Goal: Navigation & Orientation: Find specific page/section

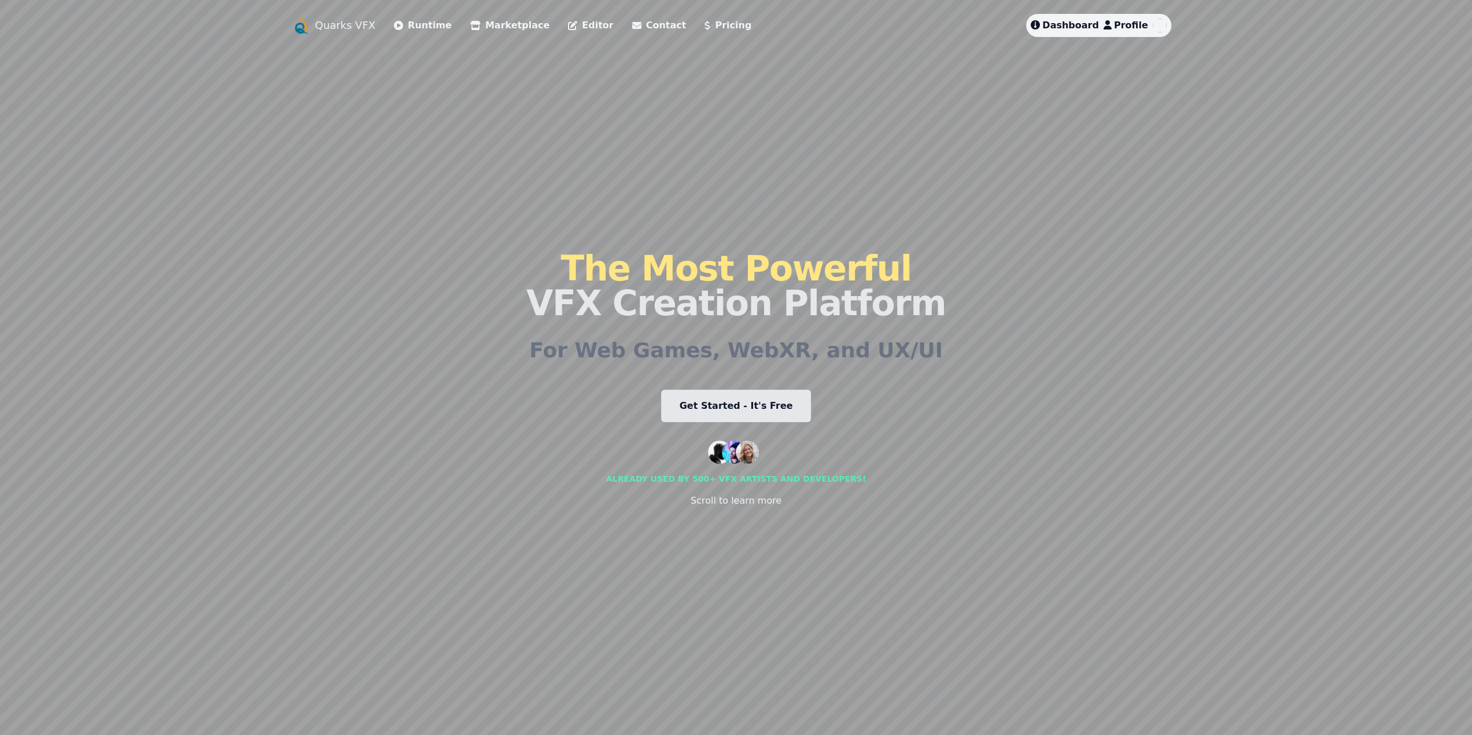
click at [1070, 23] on span "Dashboard" at bounding box center [1070, 25] width 57 height 11
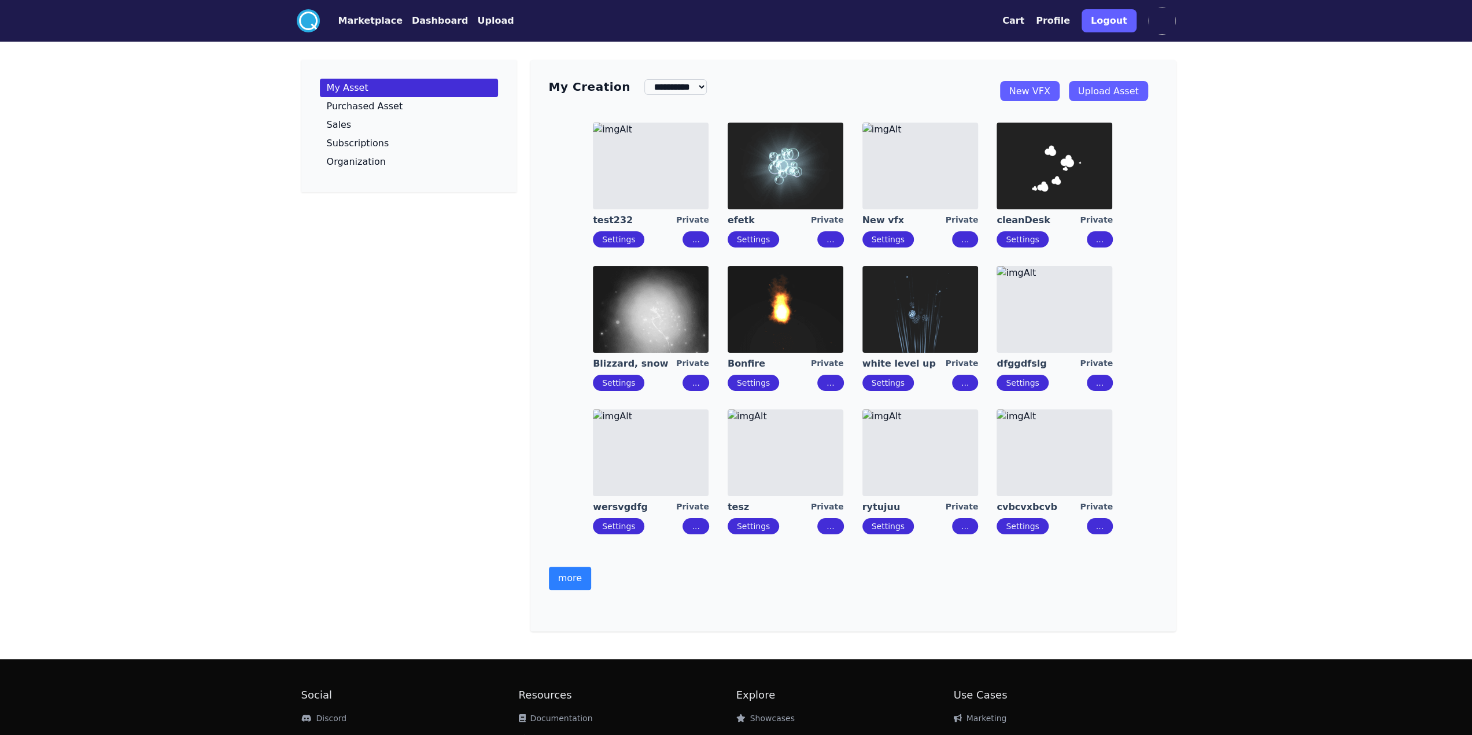
click at [581, 570] on button "more" at bounding box center [570, 578] width 42 height 23
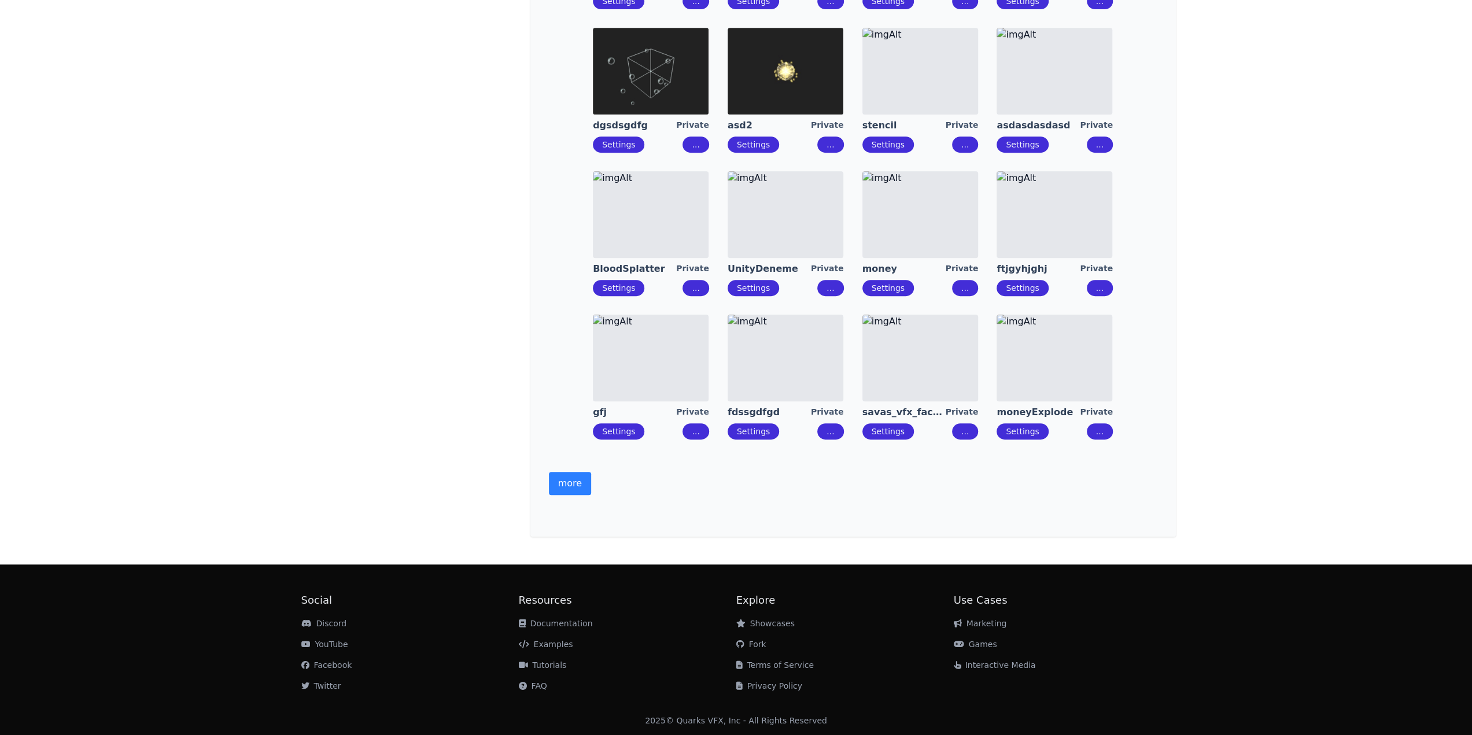
scroll to position [527, 0]
click at [577, 491] on button "more" at bounding box center [570, 482] width 42 height 23
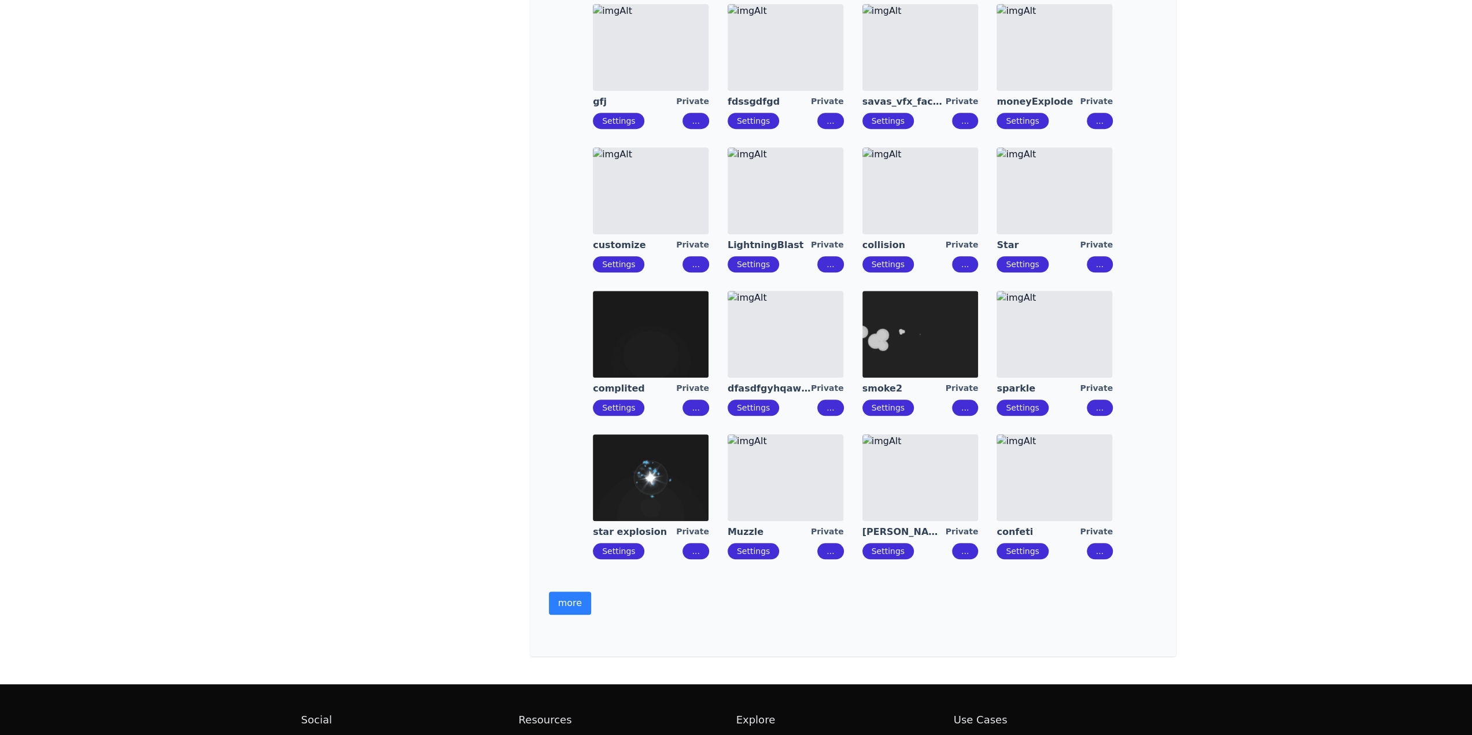
scroll to position [958, 0]
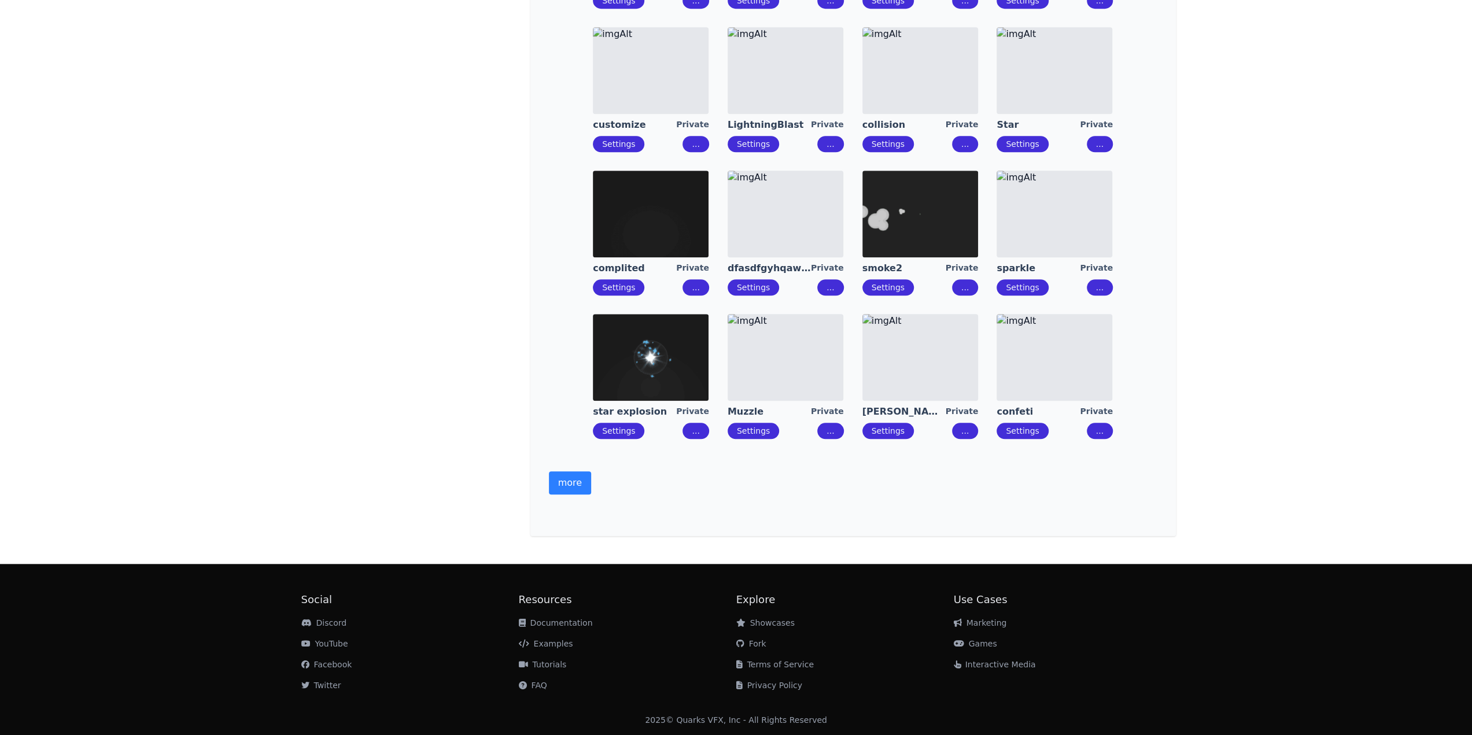
click at [563, 482] on button "more" at bounding box center [570, 482] width 42 height 23
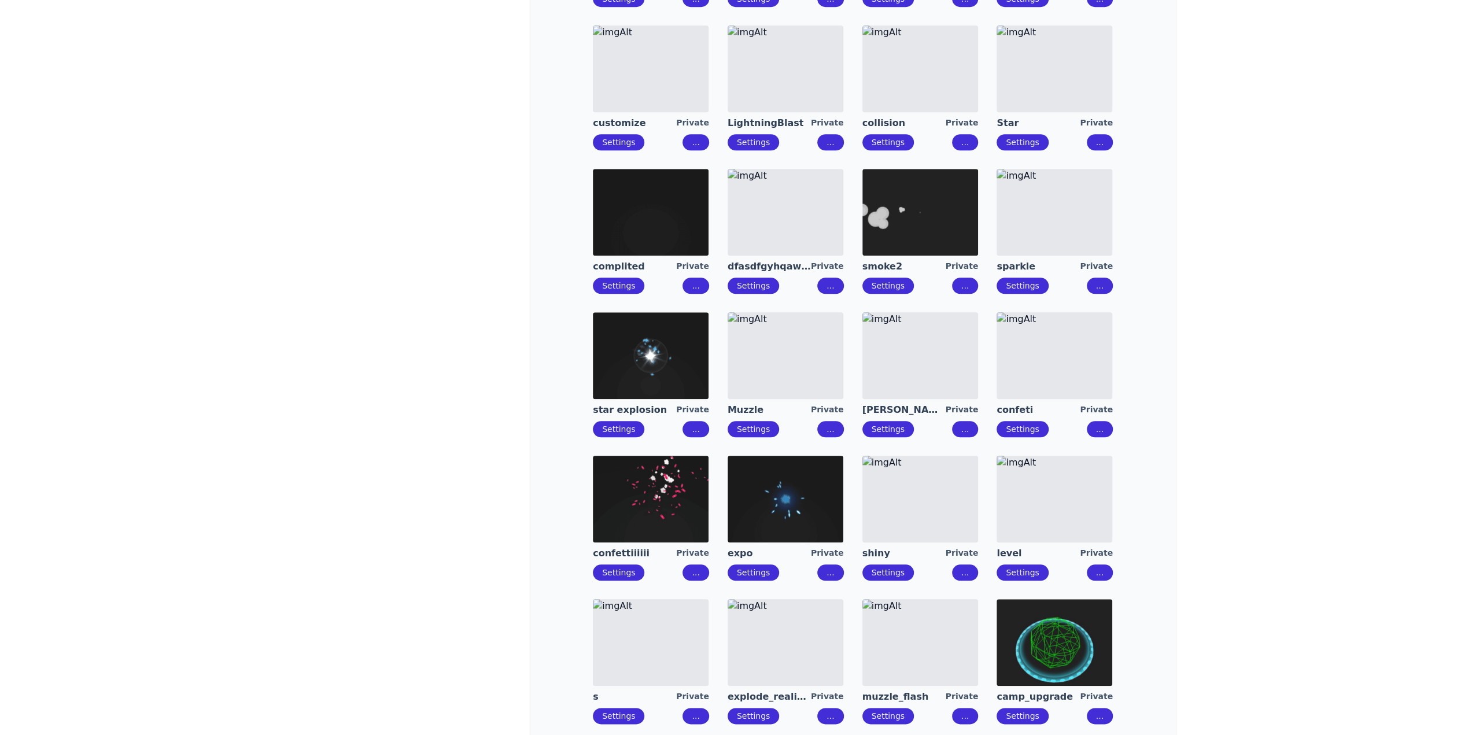
click at [1262, 531] on div "**********" at bounding box center [736, 102] width 1472 height 2121
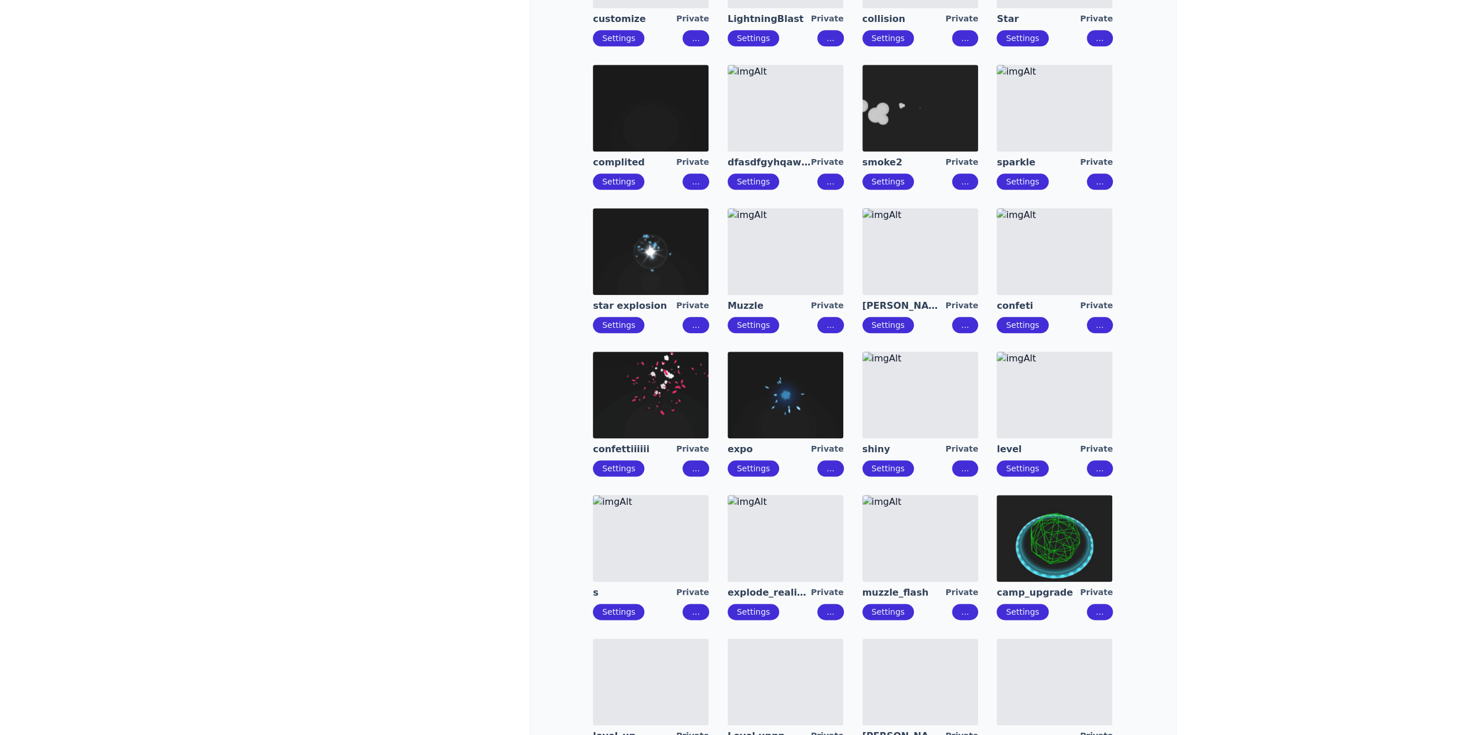
scroll to position [1189, 0]
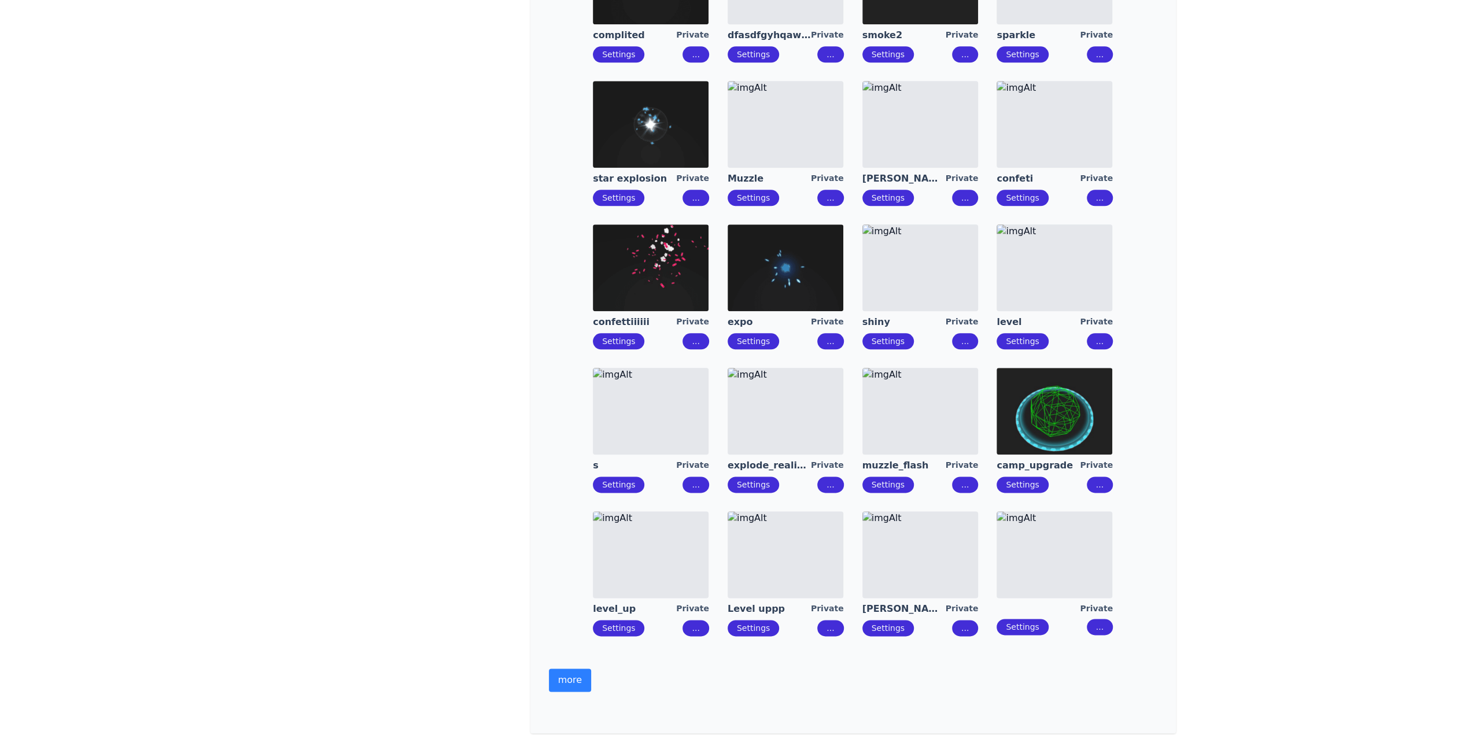
click at [570, 689] on button "more" at bounding box center [570, 679] width 42 height 23
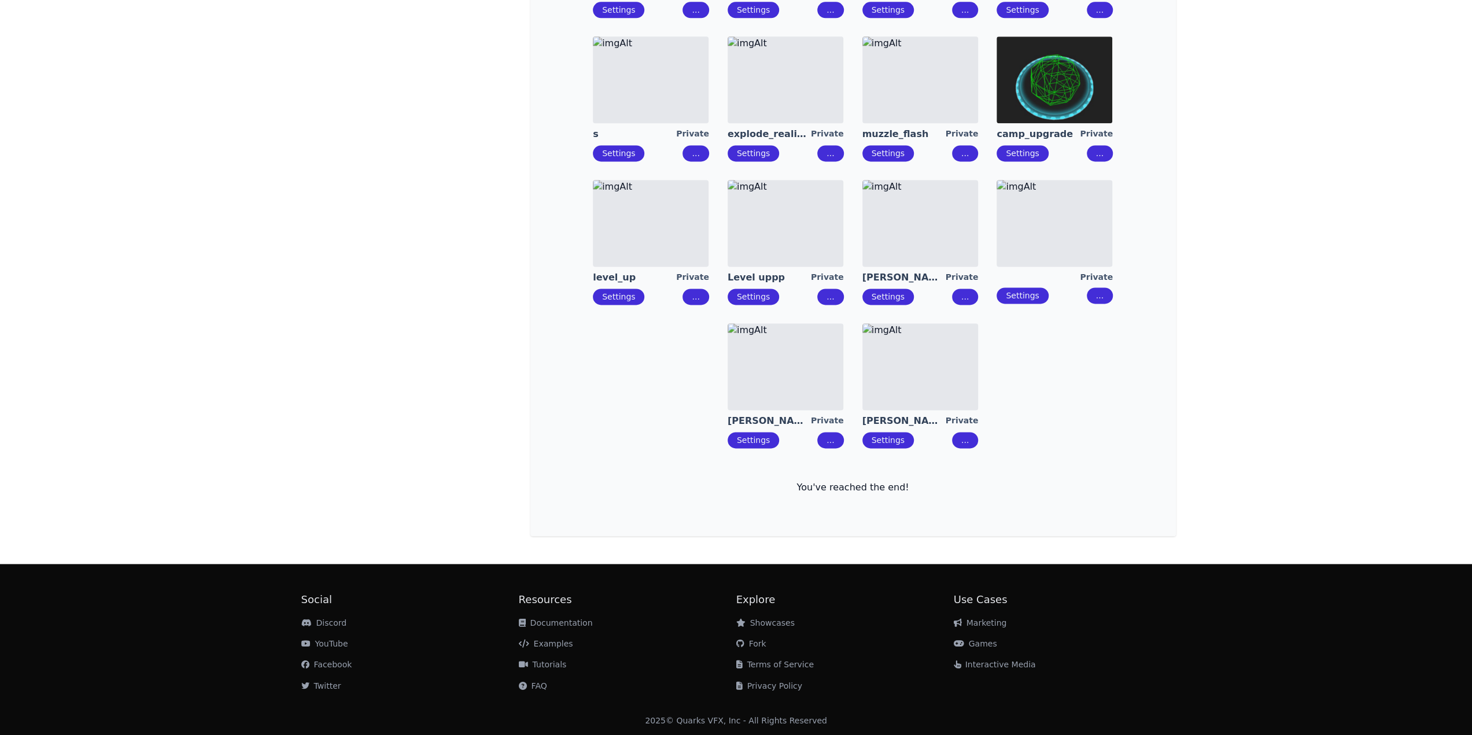
scroll to position [1522, 0]
drag, startPoint x: 798, startPoint y: 380, endPoint x: 974, endPoint y: 306, distance: 190.5
drag, startPoint x: 1079, startPoint y: 245, endPoint x: 1059, endPoint y: 246, distance: 19.7
drag, startPoint x: 947, startPoint y: 244, endPoint x: 814, endPoint y: 235, distance: 133.3
drag, startPoint x: 803, startPoint y: 235, endPoint x: 693, endPoint y: 228, distance: 109.5
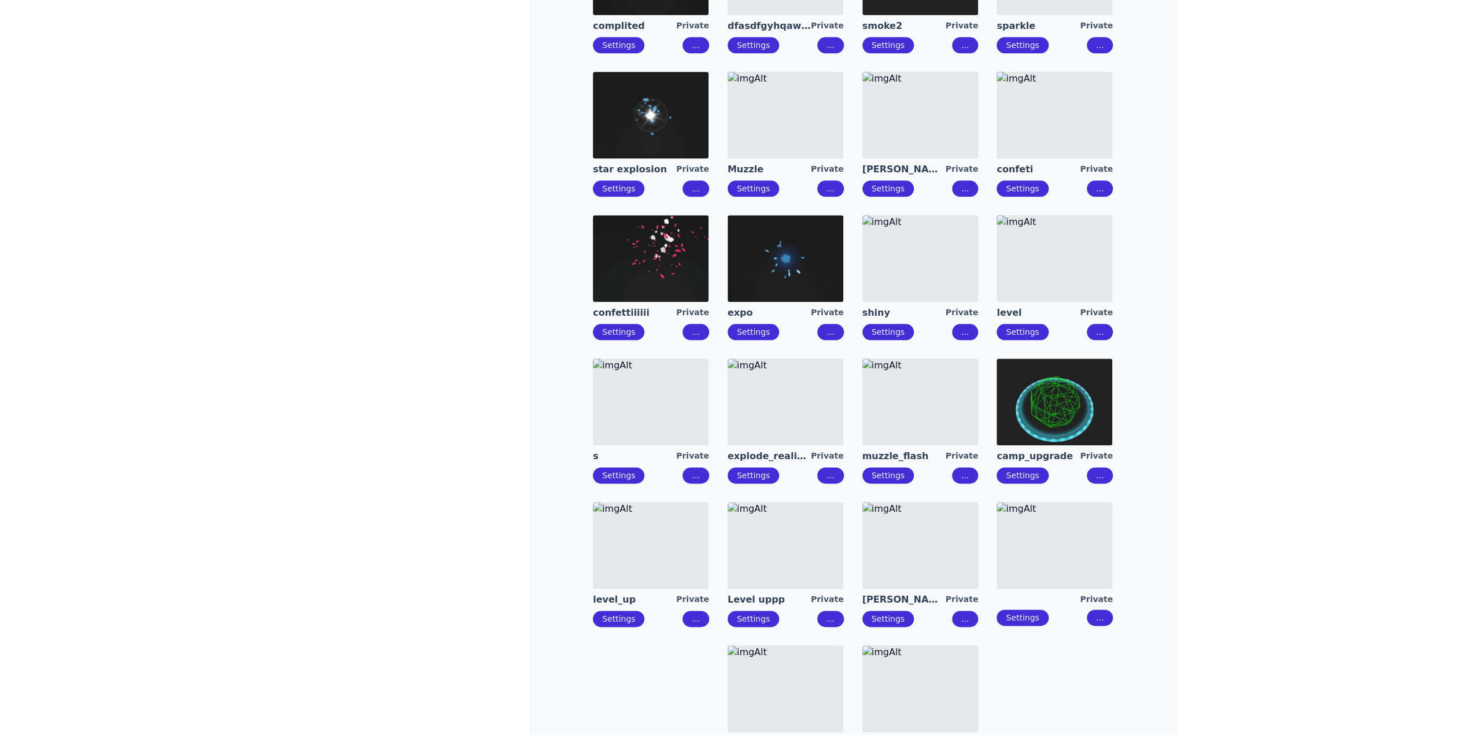
scroll to position [1117, 0]
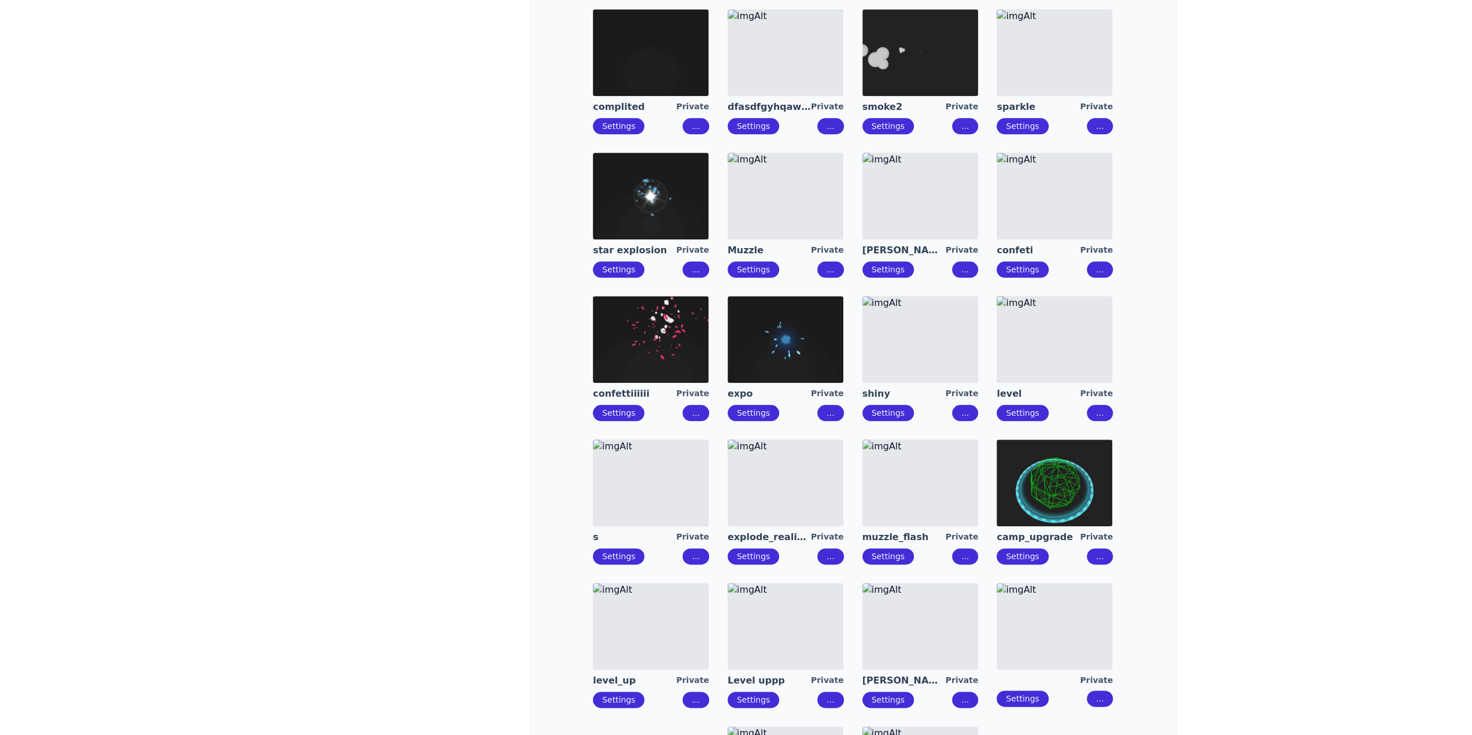
drag, startPoint x: 1059, startPoint y: 483, endPoint x: 915, endPoint y: 478, distance: 144.6
drag, startPoint x: 902, startPoint y: 478, endPoint x: 815, endPoint y: 479, distance: 86.8
drag, startPoint x: 808, startPoint y: 479, endPoint x: 670, endPoint y: 479, distance: 138.2
drag, startPoint x: 915, startPoint y: 348, endPoint x: 893, endPoint y: 351, distance: 22.7
drag, startPoint x: 798, startPoint y: 351, endPoint x: 665, endPoint y: 351, distance: 133.0
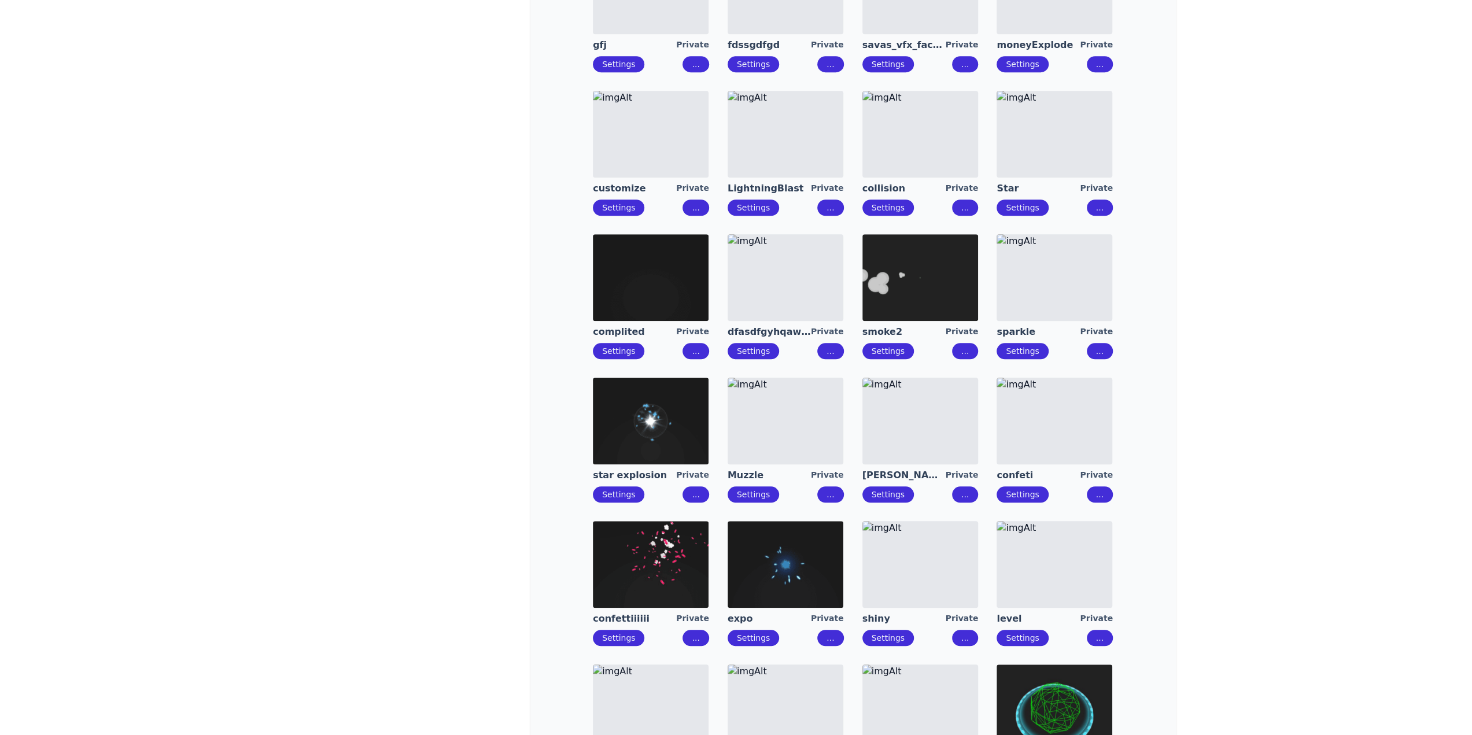
scroll to position [828, 0]
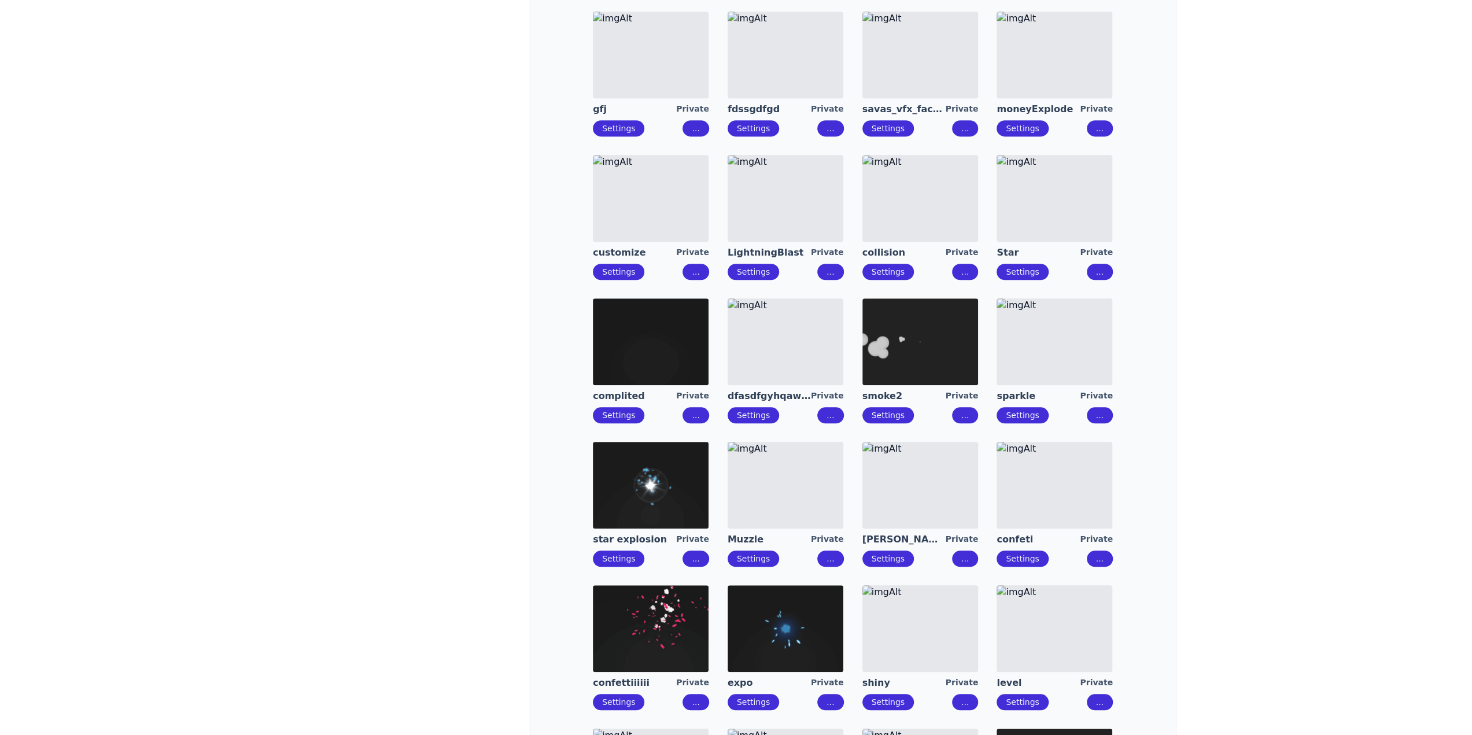
drag, startPoint x: 1044, startPoint y: 497, endPoint x: 955, endPoint y: 489, distance: 89.4
drag, startPoint x: 657, startPoint y: 483, endPoint x: 896, endPoint y: 539, distance: 246.0
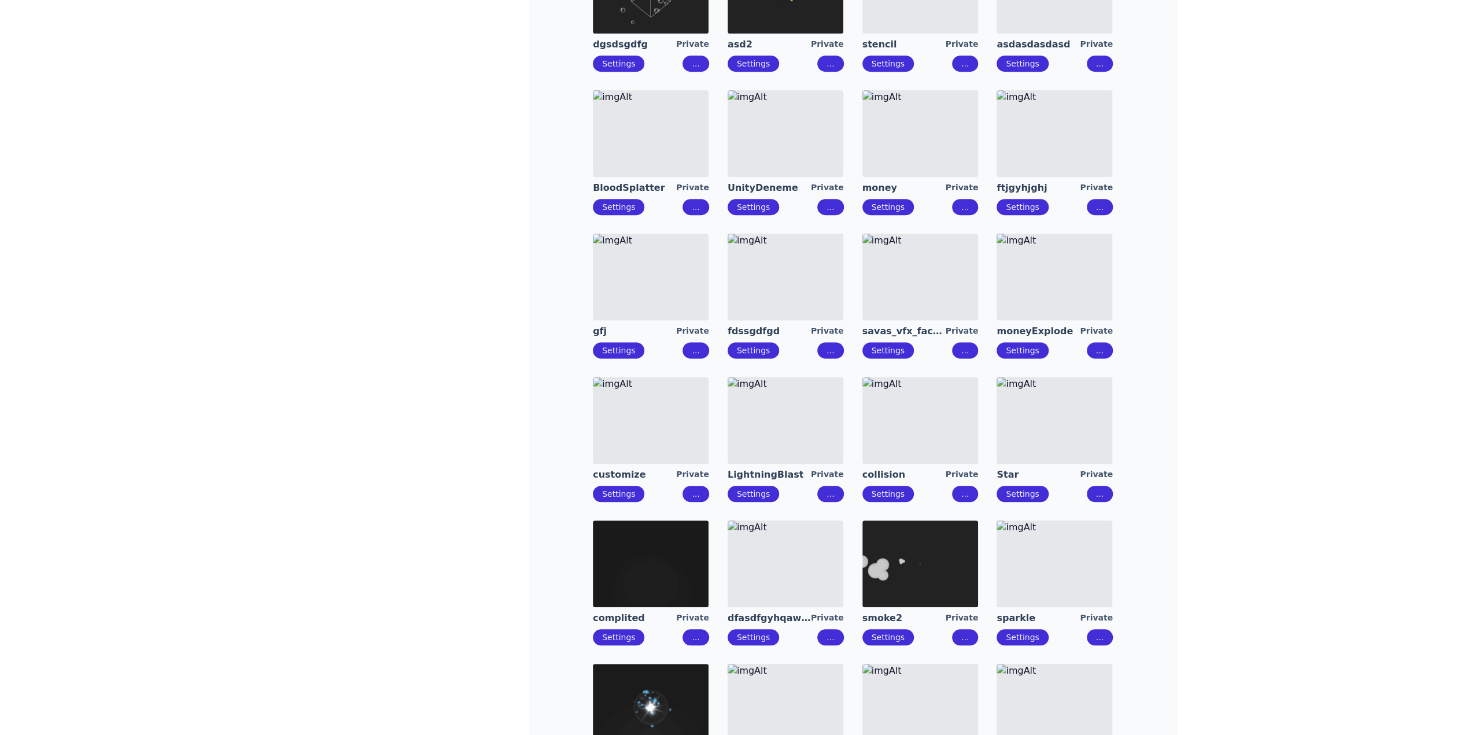
scroll to position [597, 0]
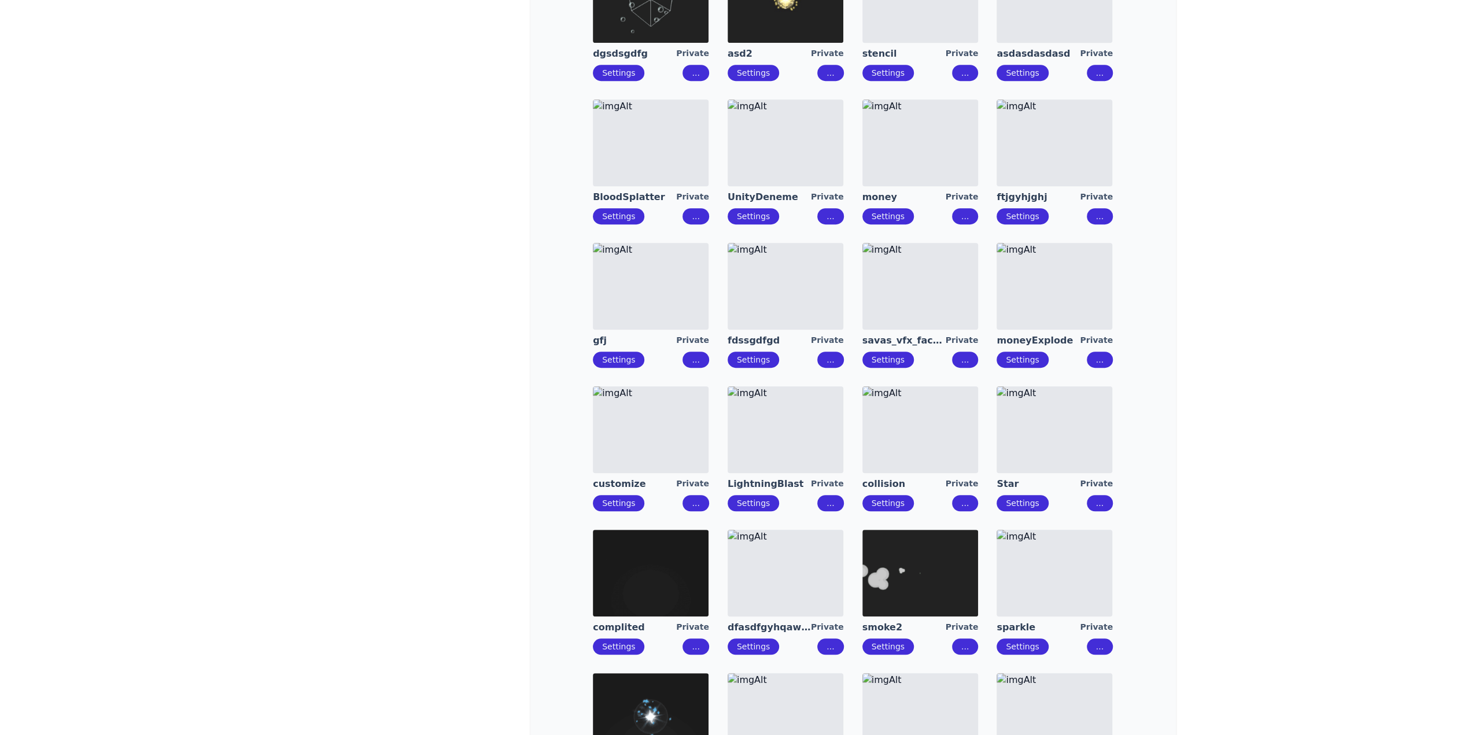
drag, startPoint x: 909, startPoint y: 548, endPoint x: 805, endPoint y: 550, distance: 103.5
drag, startPoint x: 800, startPoint y: 550, endPoint x: 668, endPoint y: 550, distance: 131.8
drag, startPoint x: 667, startPoint y: 550, endPoint x: 475, endPoint y: 269, distance: 340.8
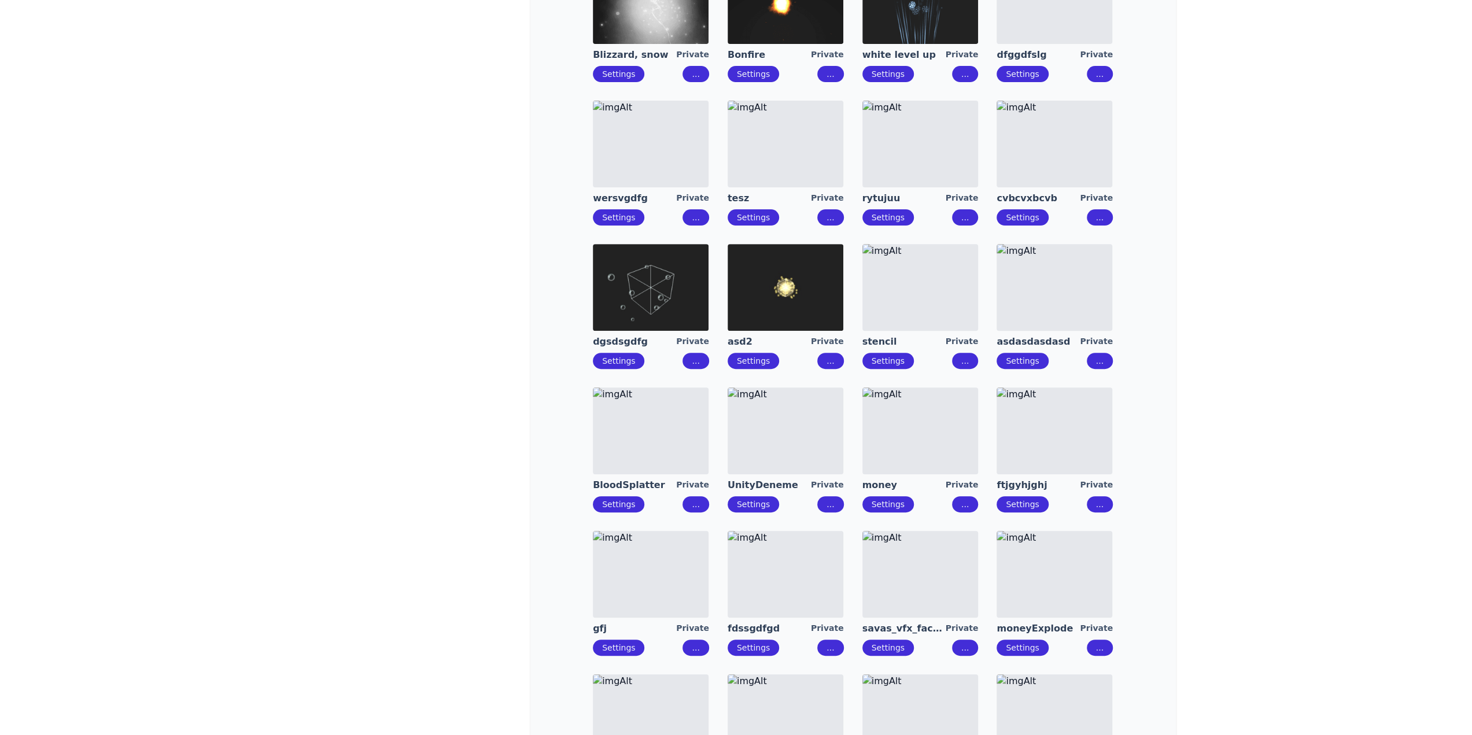
scroll to position [308, 0]
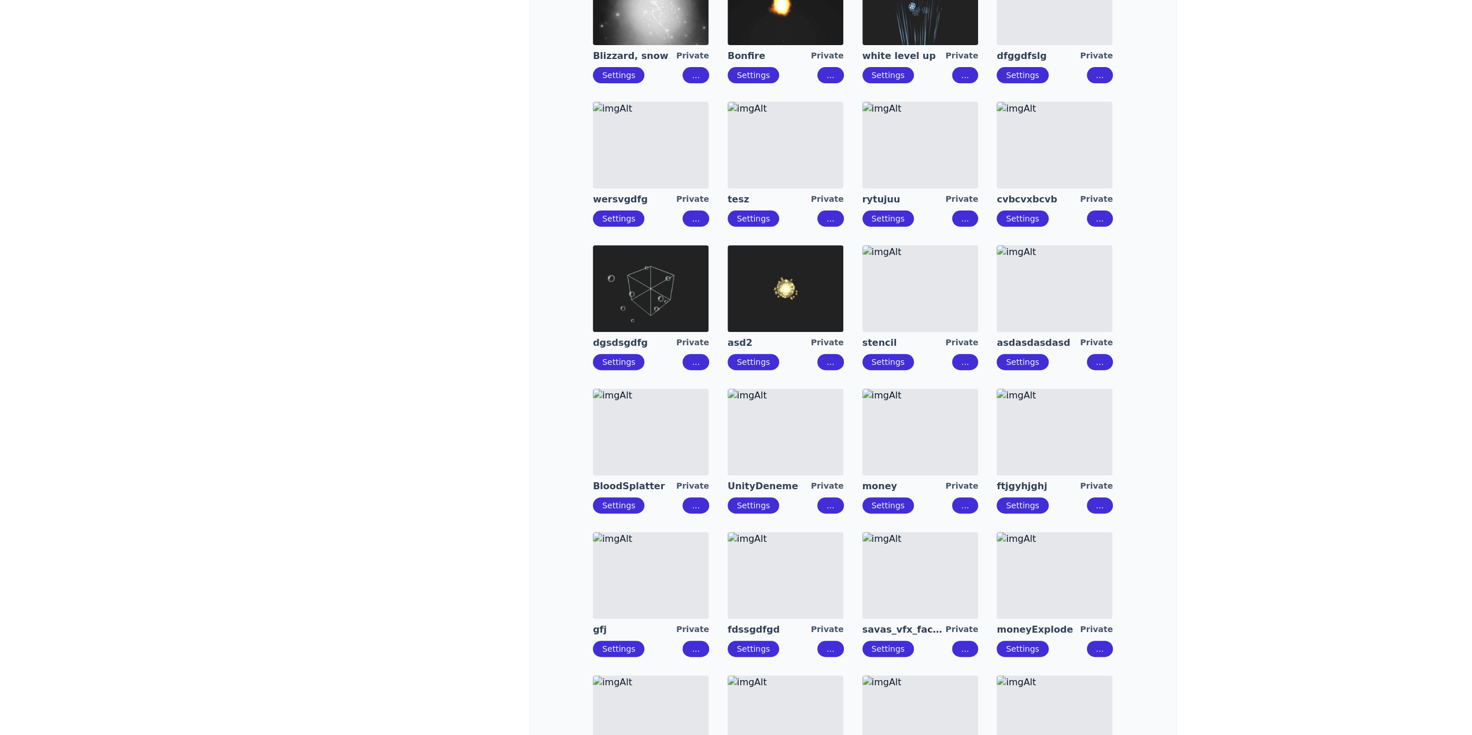
drag, startPoint x: 970, startPoint y: 428, endPoint x: 912, endPoint y: 428, distance: 57.8
drag, startPoint x: 818, startPoint y: 422, endPoint x: 710, endPoint y: 422, distance: 107.6
drag, startPoint x: 681, startPoint y: 427, endPoint x: 990, endPoint y: 410, distance: 309.8
drag, startPoint x: 1069, startPoint y: 315, endPoint x: 925, endPoint y: 310, distance: 144.6
drag, startPoint x: 899, startPoint y: 307, endPoint x: 855, endPoint y: 309, distance: 44.6
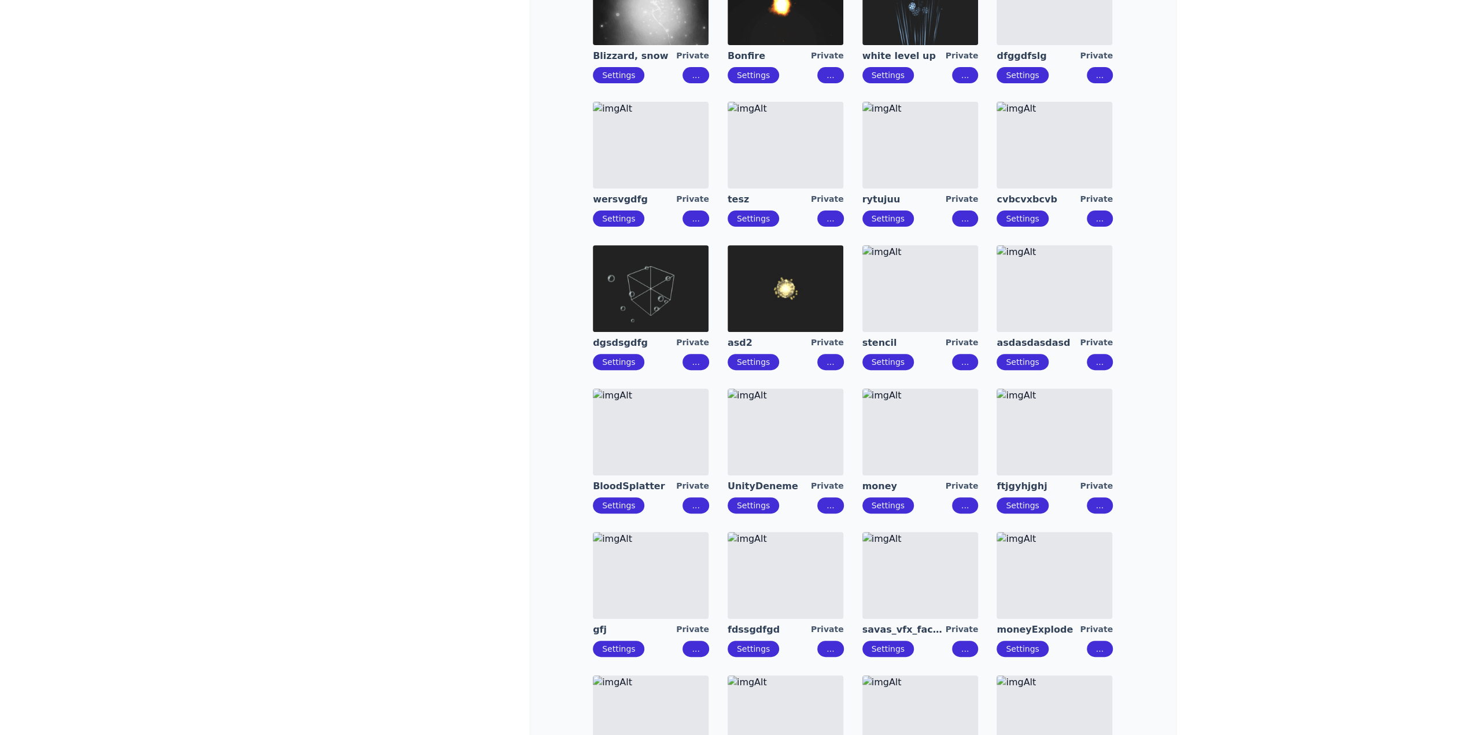
drag, startPoint x: 791, startPoint y: 309, endPoint x: 776, endPoint y: 309, distance: 15.0
